Goal: Information Seeking & Learning: Learn about a topic

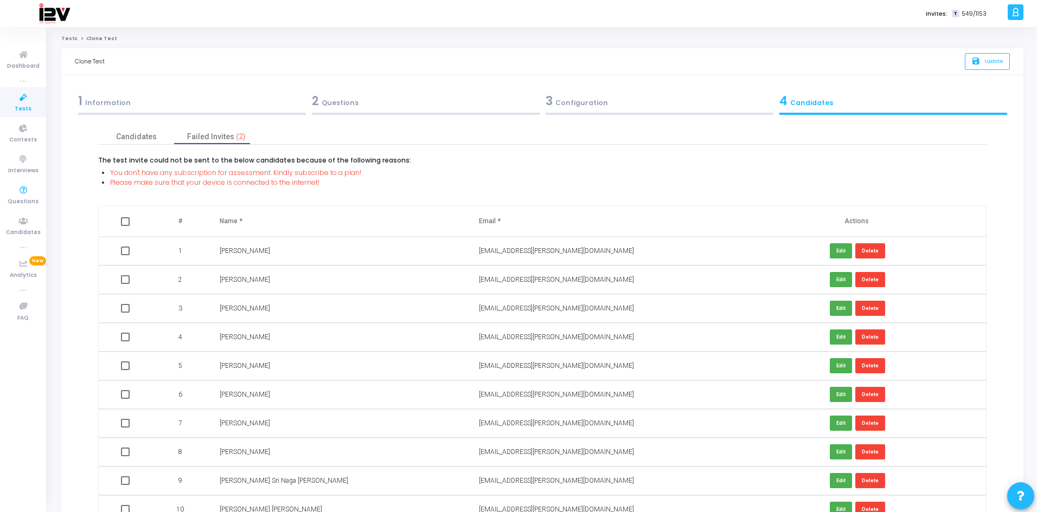
scroll to position [54, 0]
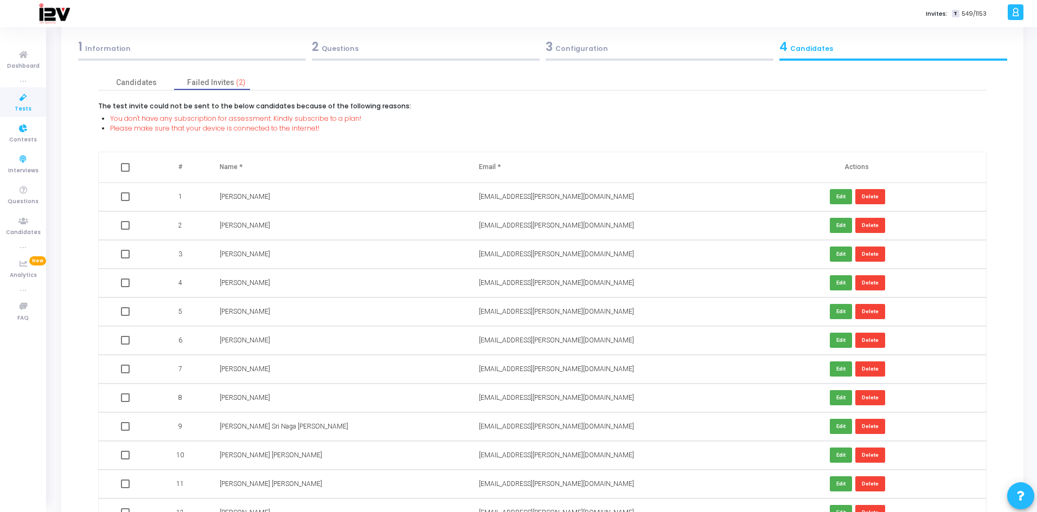
click at [21, 105] on span "Tests" at bounding box center [23, 109] width 17 height 9
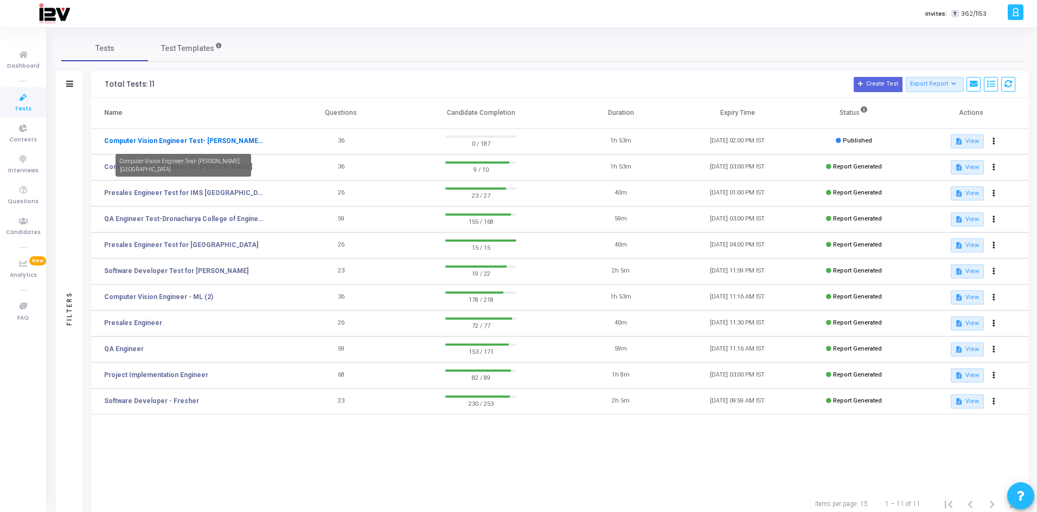
click at [214, 144] on link "Computer Vision Engineer Test- [PERSON_NAME][GEOGRAPHIC_DATA]" at bounding box center [183, 141] width 159 height 10
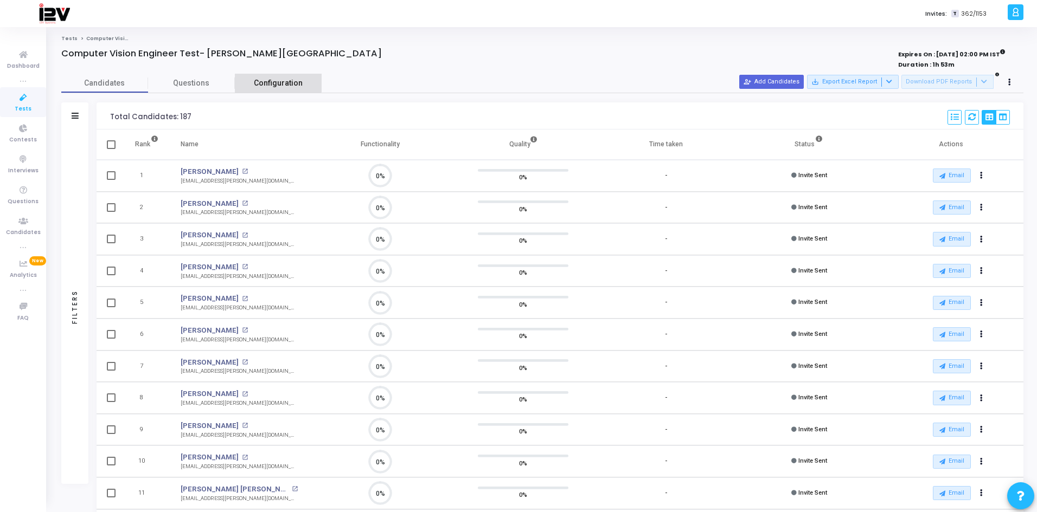
click at [267, 79] on span "Configuration" at bounding box center [278, 83] width 49 height 11
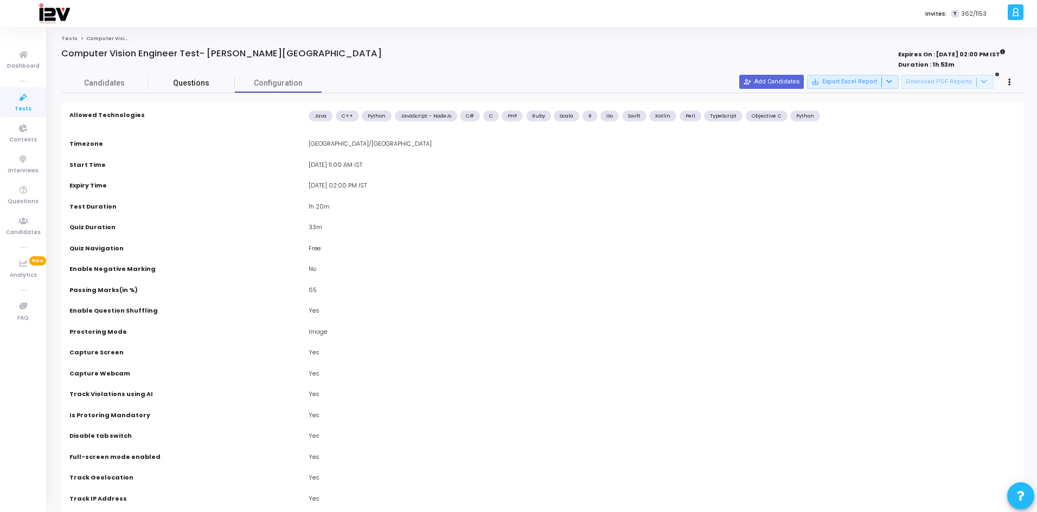
click at [185, 75] on link "Questions" at bounding box center [191, 83] width 87 height 19
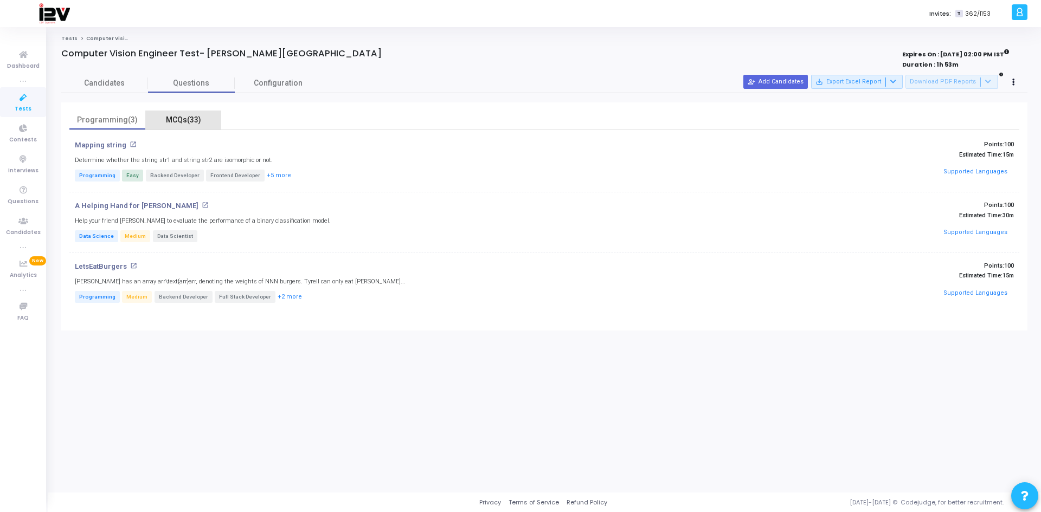
click at [187, 121] on div "MCQs(33)" at bounding box center [183, 119] width 63 height 11
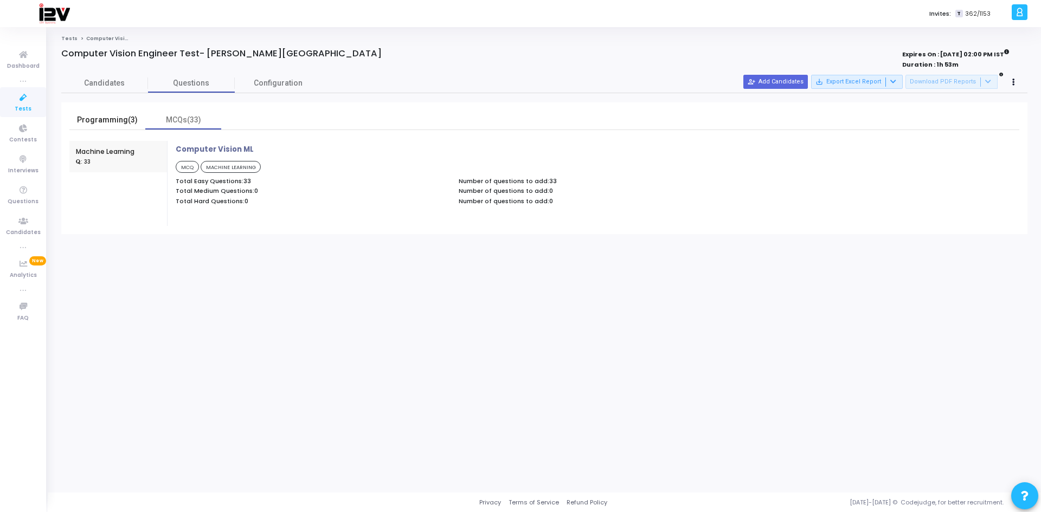
click at [123, 111] on div "Programming(3)" at bounding box center [107, 120] width 76 height 19
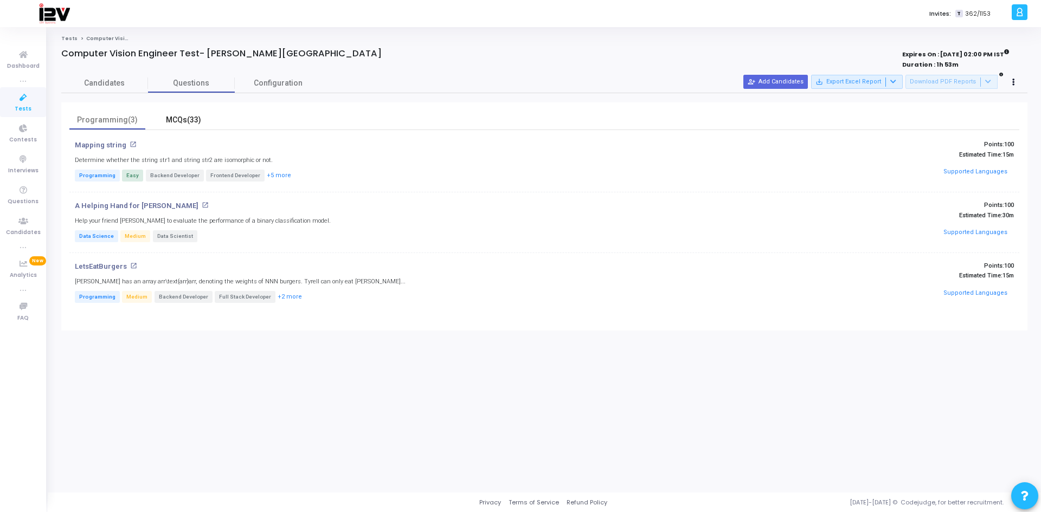
click at [198, 121] on div "MCQs(33)" at bounding box center [183, 119] width 63 height 11
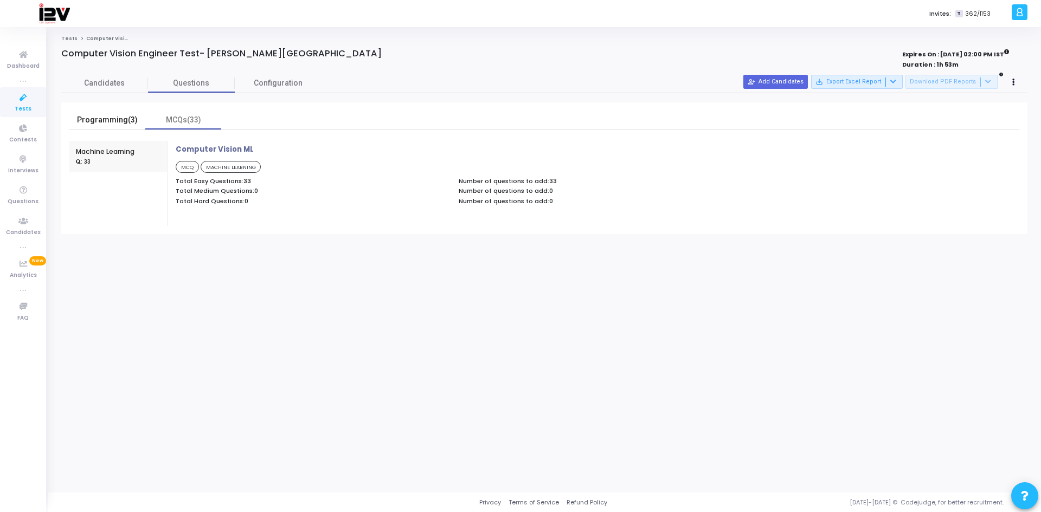
click at [123, 118] on div "Programming(3)" at bounding box center [107, 119] width 63 height 11
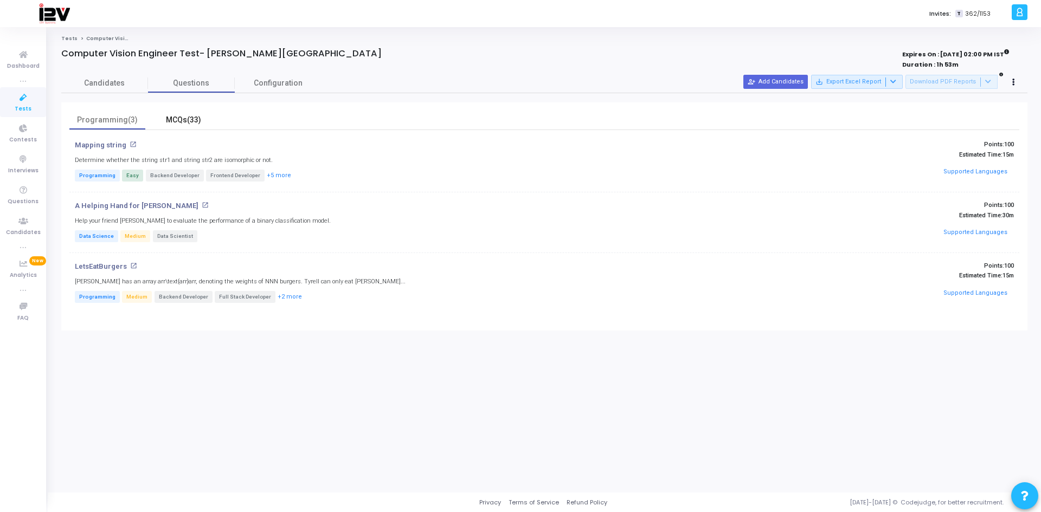
click at [189, 118] on div "MCQs(33)" at bounding box center [183, 119] width 63 height 11
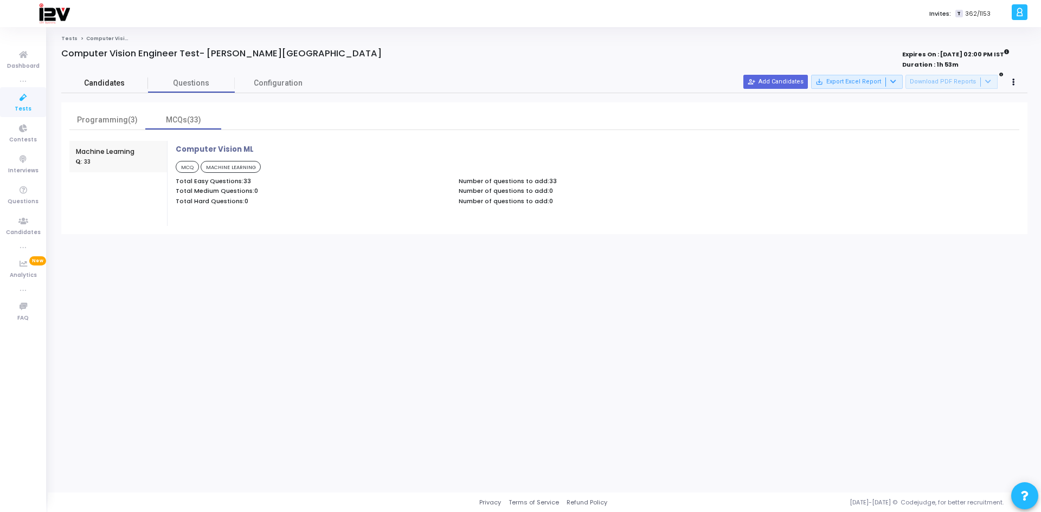
click at [117, 82] on span "Candidates" at bounding box center [104, 83] width 87 height 11
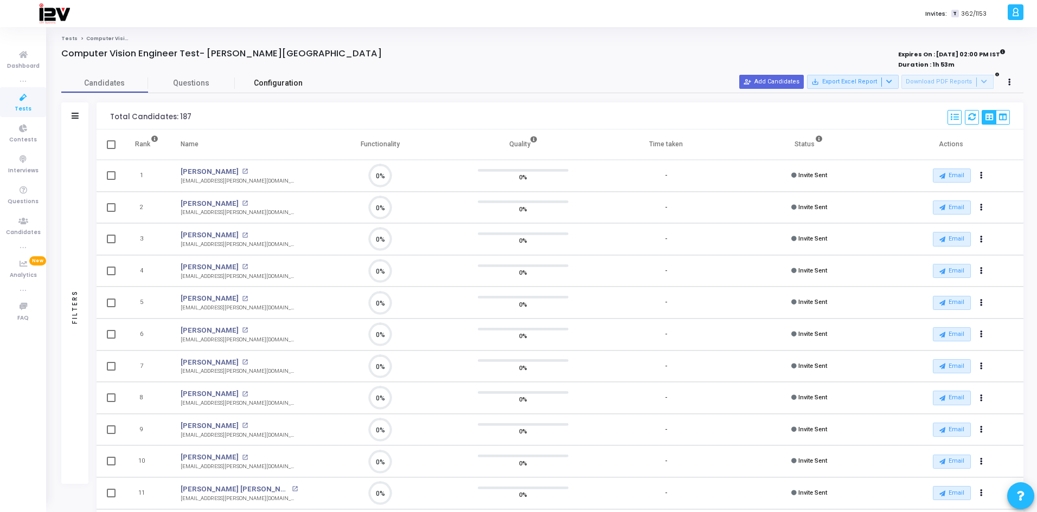
click at [281, 80] on span "Configuration" at bounding box center [278, 83] width 49 height 11
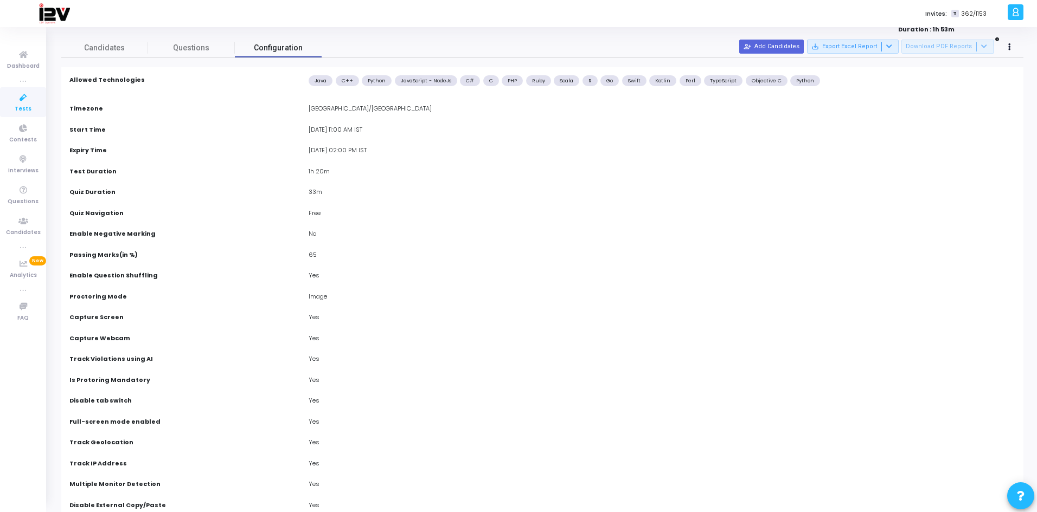
scroll to position [54, 0]
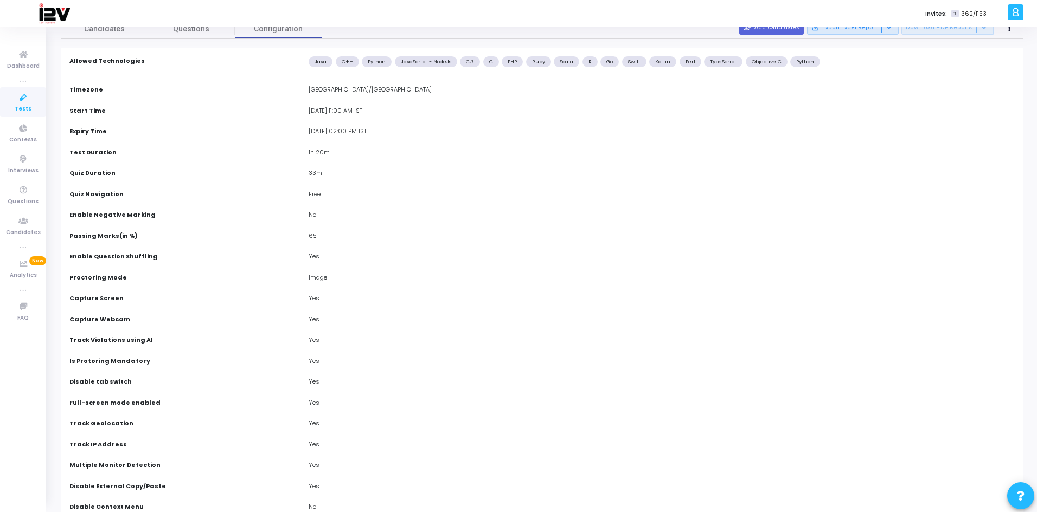
click at [322, 130] on div "[DATE] 02:00 PM IST" at bounding box center [661, 133] width 717 height 12
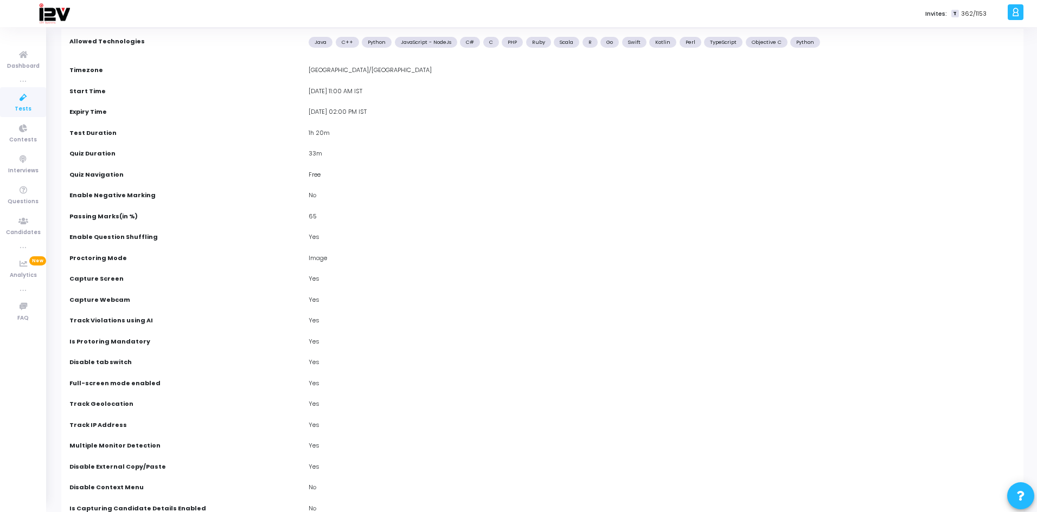
scroll to position [0, 0]
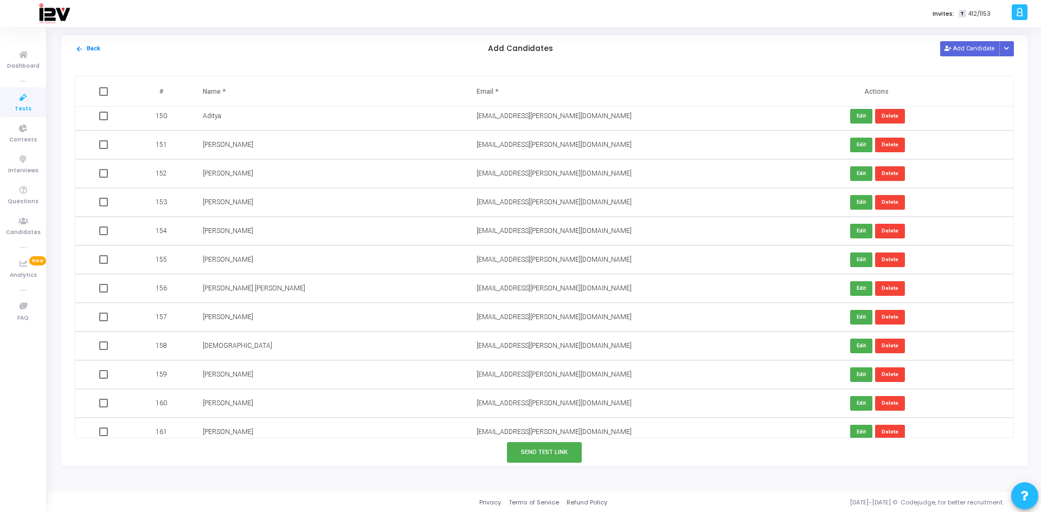
scroll to position [4153, 0]
